Goal: Task Accomplishment & Management: Complete application form

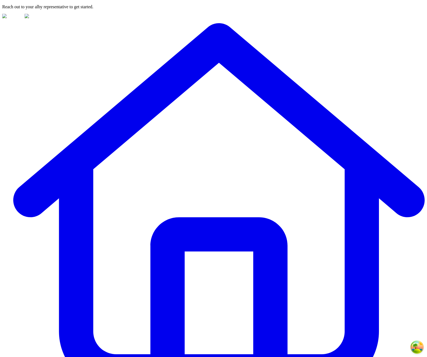
drag, startPoint x: 35, startPoint y: 317, endPoint x: 39, endPoint y: 306, distance: 11.8
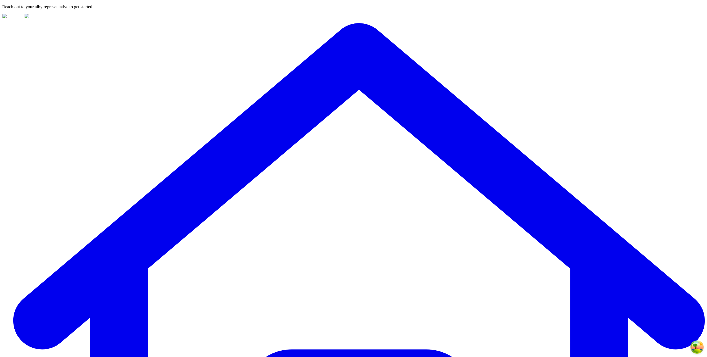
drag, startPoint x: 115, startPoint y: 213, endPoint x: 82, endPoint y: 214, distance: 33.4
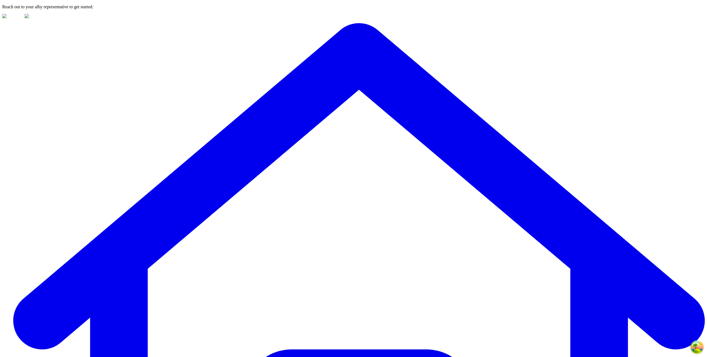
drag, startPoint x: 111, startPoint y: 140, endPoint x: 114, endPoint y: 142, distance: 3.2
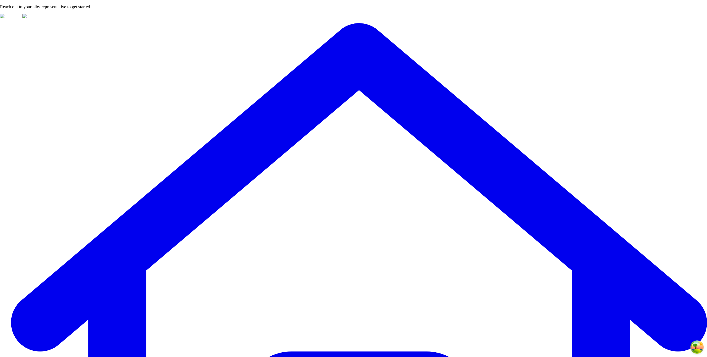
type input "***"
